Goal: Task Accomplishment & Management: Manage account settings

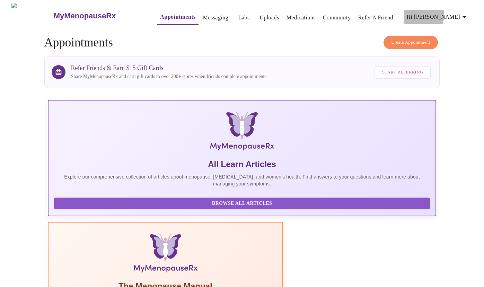
click at [451, 12] on span "Hi [PERSON_NAME]" at bounding box center [438, 17] width 62 height 10
click at [451, 24] on li "Billing" at bounding box center [455, 27] width 32 height 12
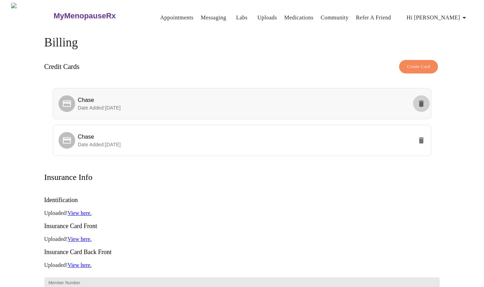
click at [422, 100] on icon "delete" at bounding box center [421, 104] width 8 height 8
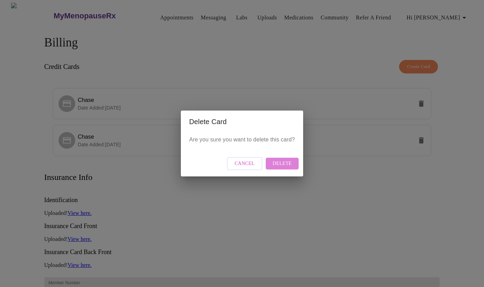
click at [282, 164] on span "Delete" at bounding box center [282, 163] width 19 height 9
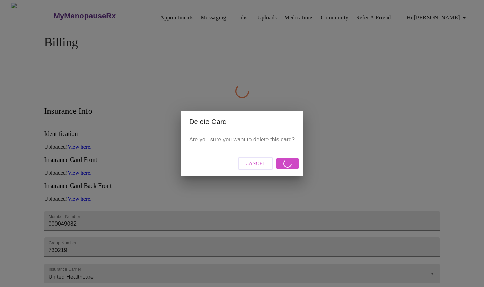
click at [328, 97] on div "Delete Card Are you sure you want to delete this card? Cancel" at bounding box center [242, 143] width 484 height 287
click at [255, 162] on span "Cancel" at bounding box center [256, 163] width 20 height 9
